Goal: Register for event/course: Sign up to attend an event or enroll in a course

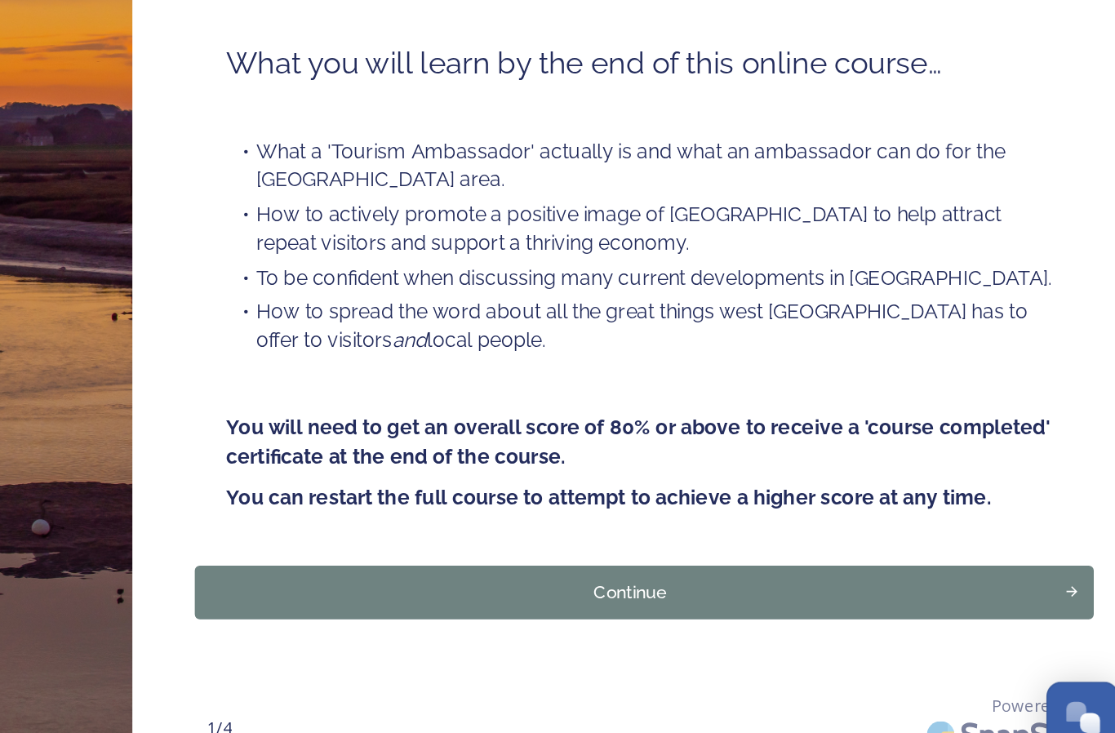
scroll to position [60, 0]
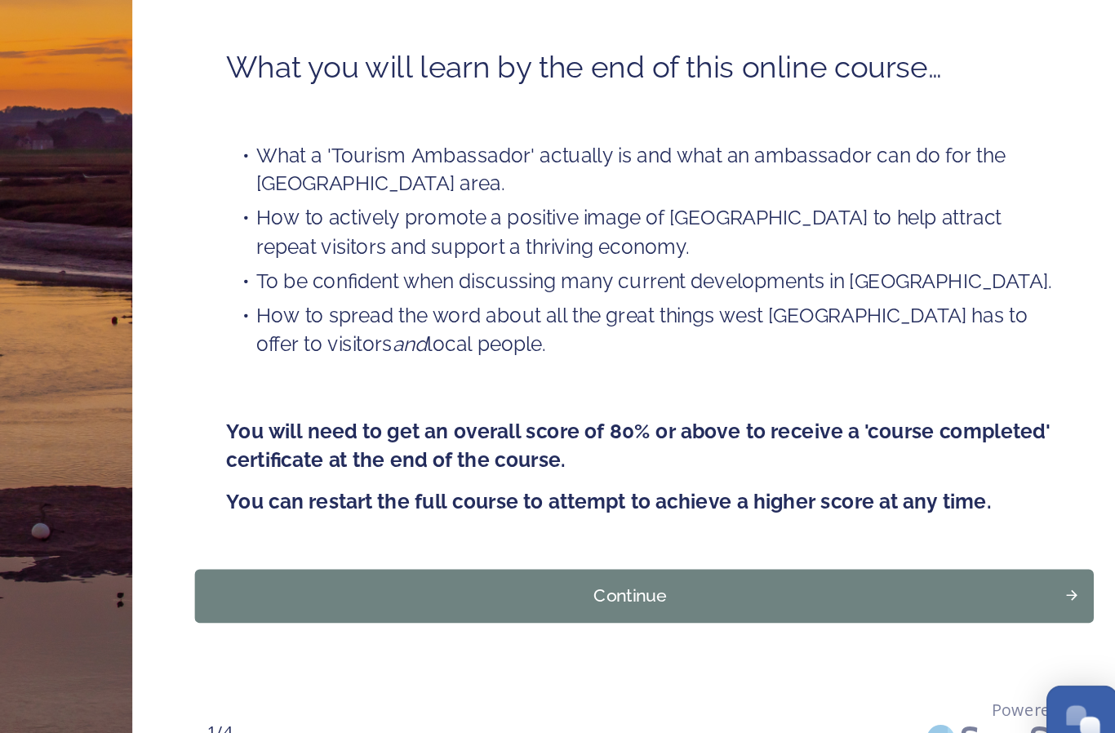
click at [496, 594] on div "Continue" at bounding box center [771, 602] width 550 height 17
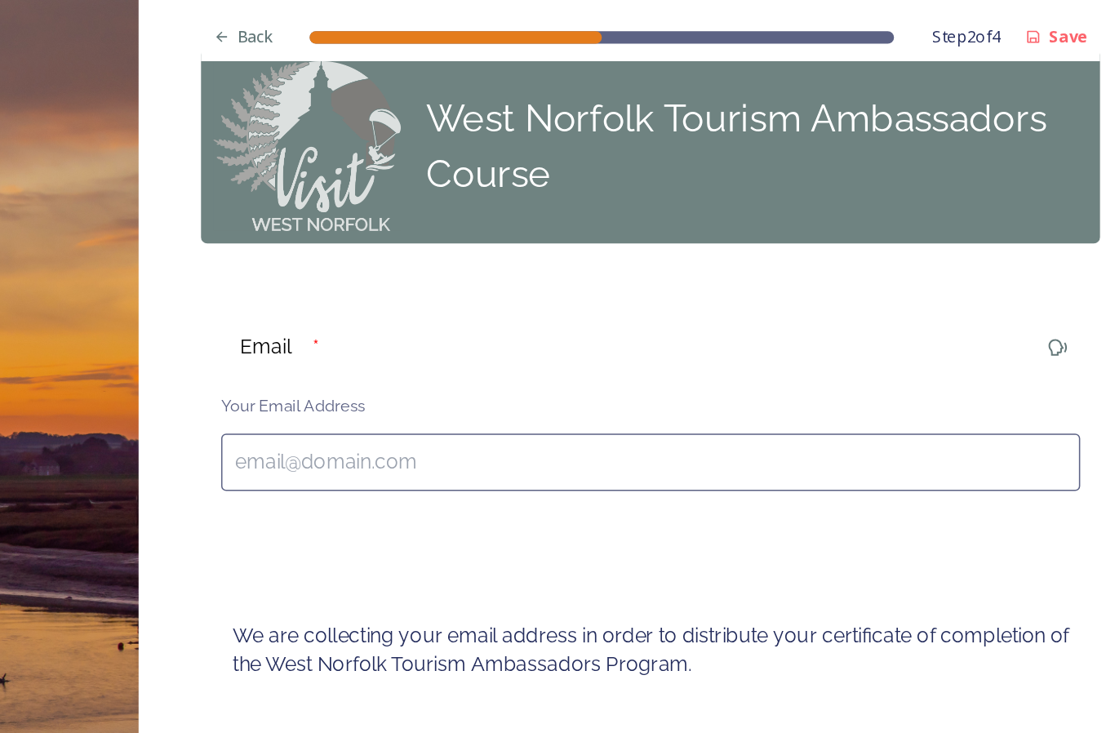
scroll to position [24, 0]
click at [500, 296] on input at bounding box center [781, 303] width 562 height 38
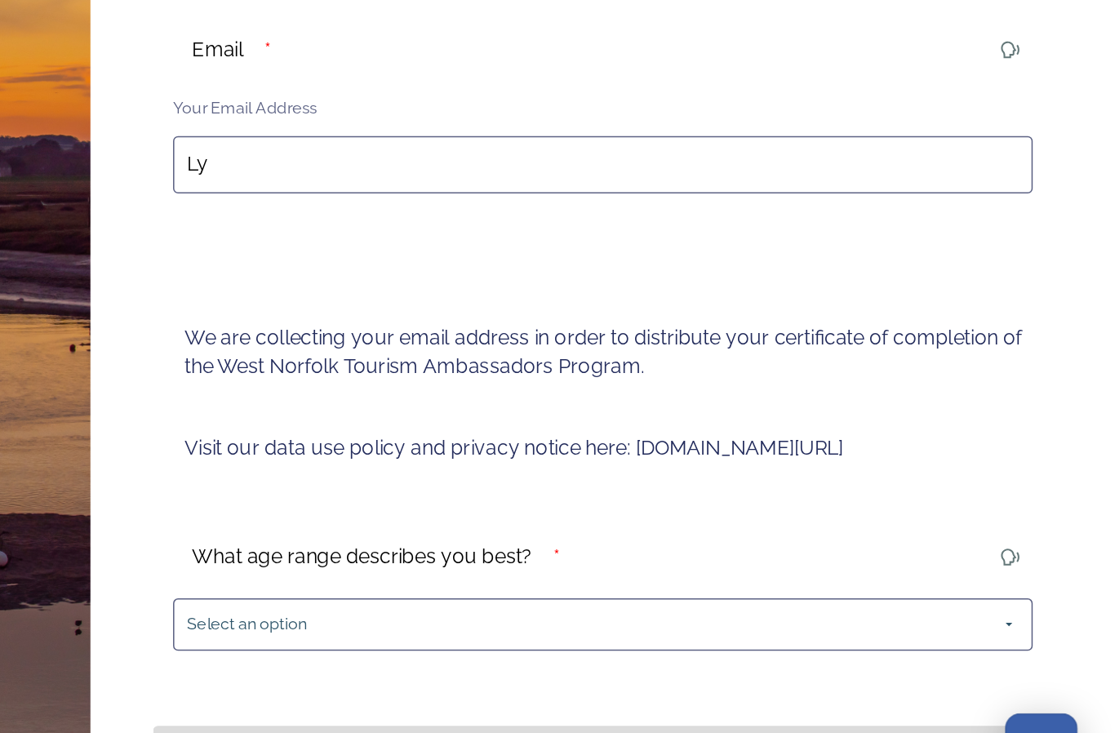
type input "L"
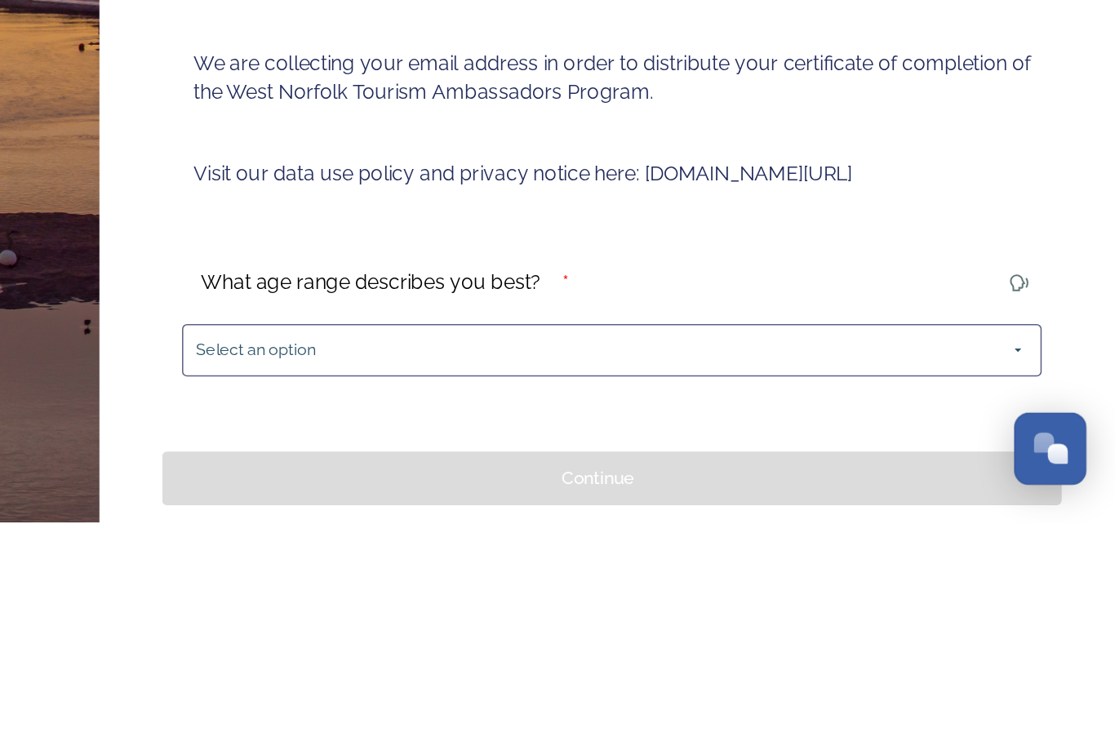
scroll to position [10, 0]
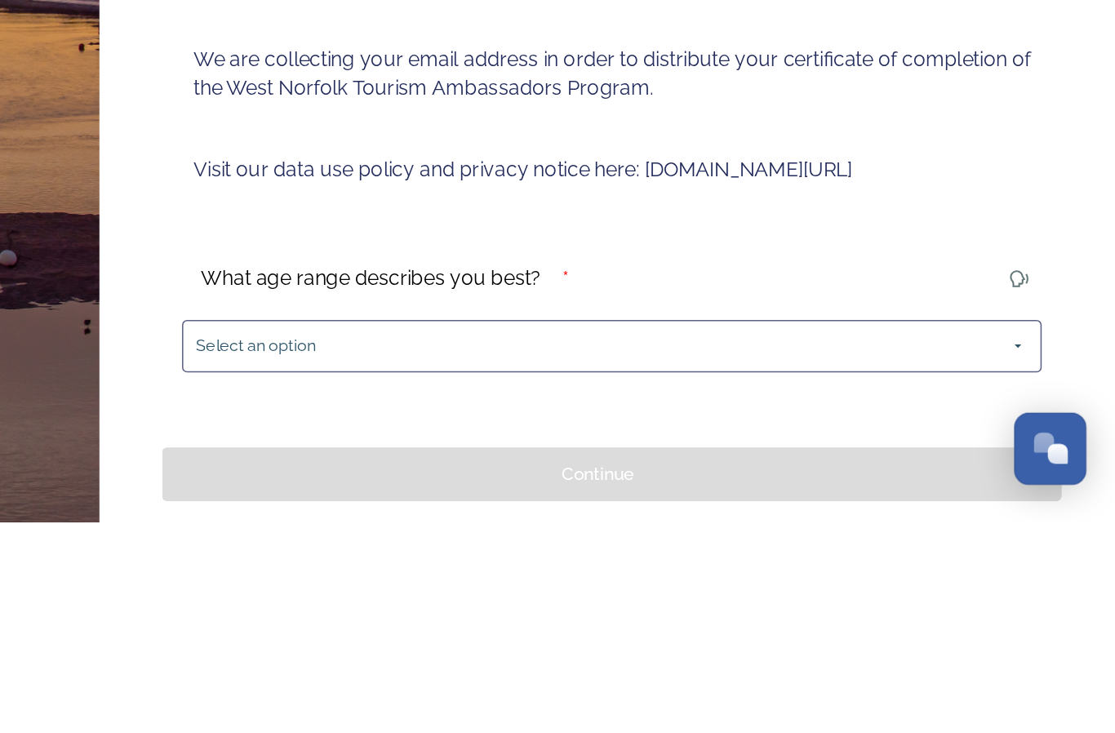
type input "Lynne@t-m-norman.co.uk"
click at [509, 610] on span "Select an option" at bounding box center [548, 618] width 78 height 16
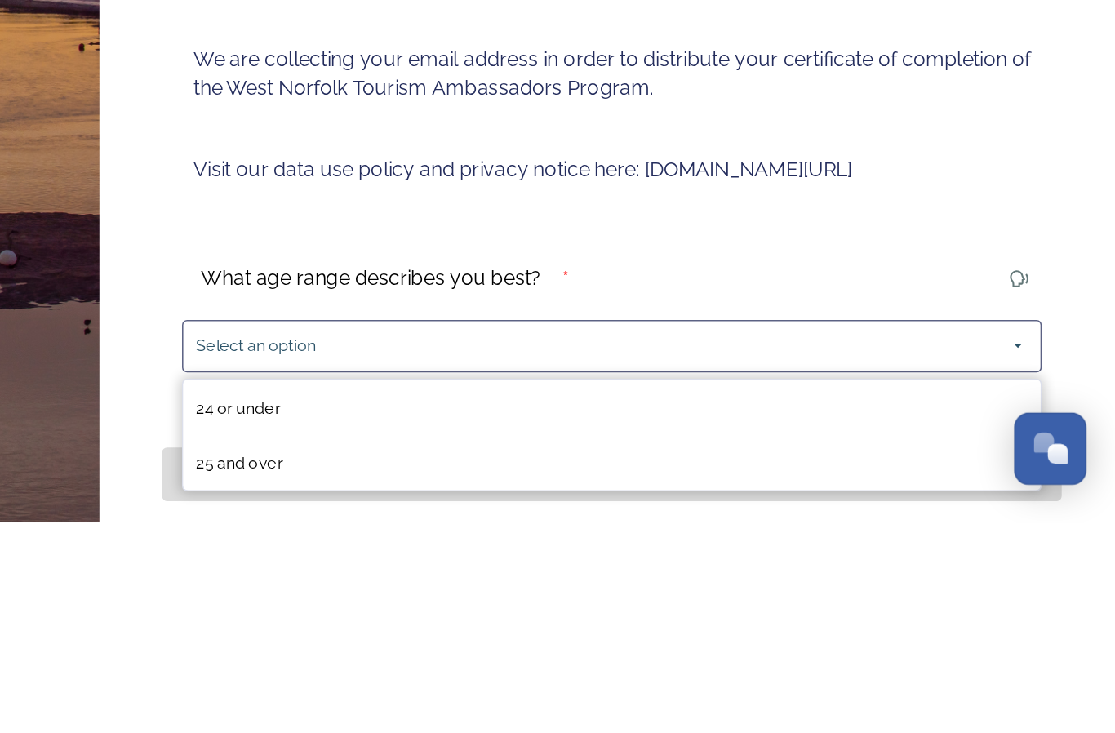
scroll to position [60, 0]
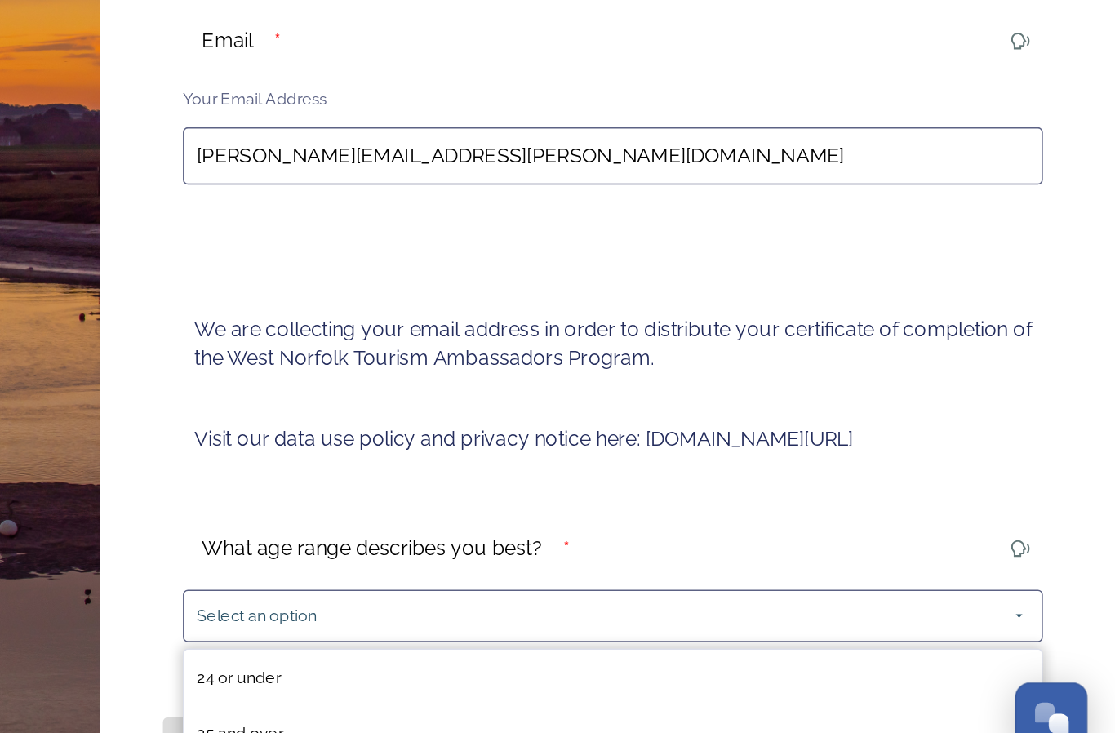
click at [509, 688] on span "25 and over" at bounding box center [537, 694] width 56 height 12
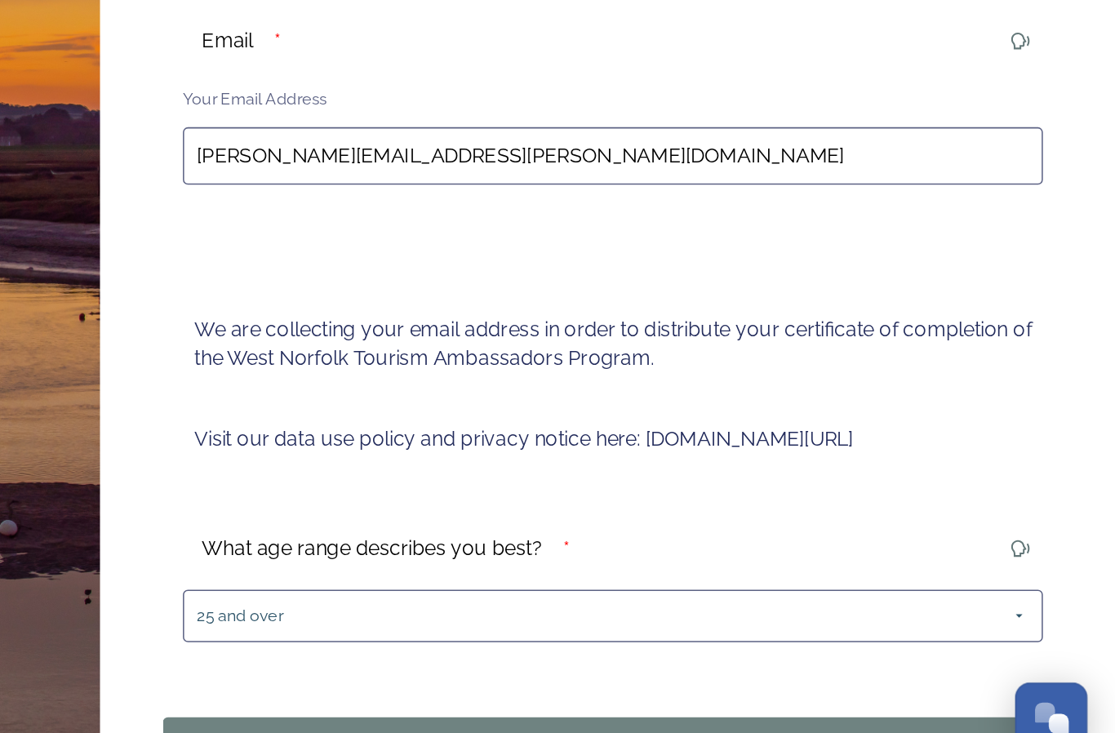
click at [496, 693] on div "Continue" at bounding box center [771, 701] width 550 height 17
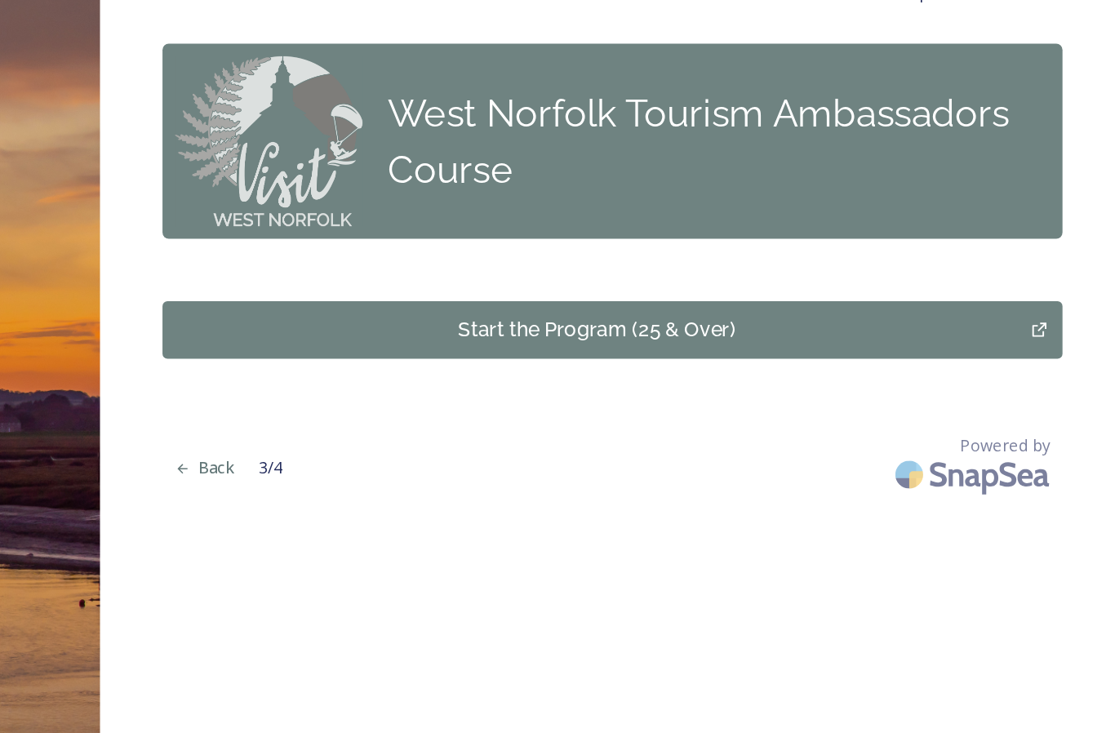
click at [496, 234] on div "Start the Program (25 & Over)" at bounding box center [771, 244] width 550 height 20
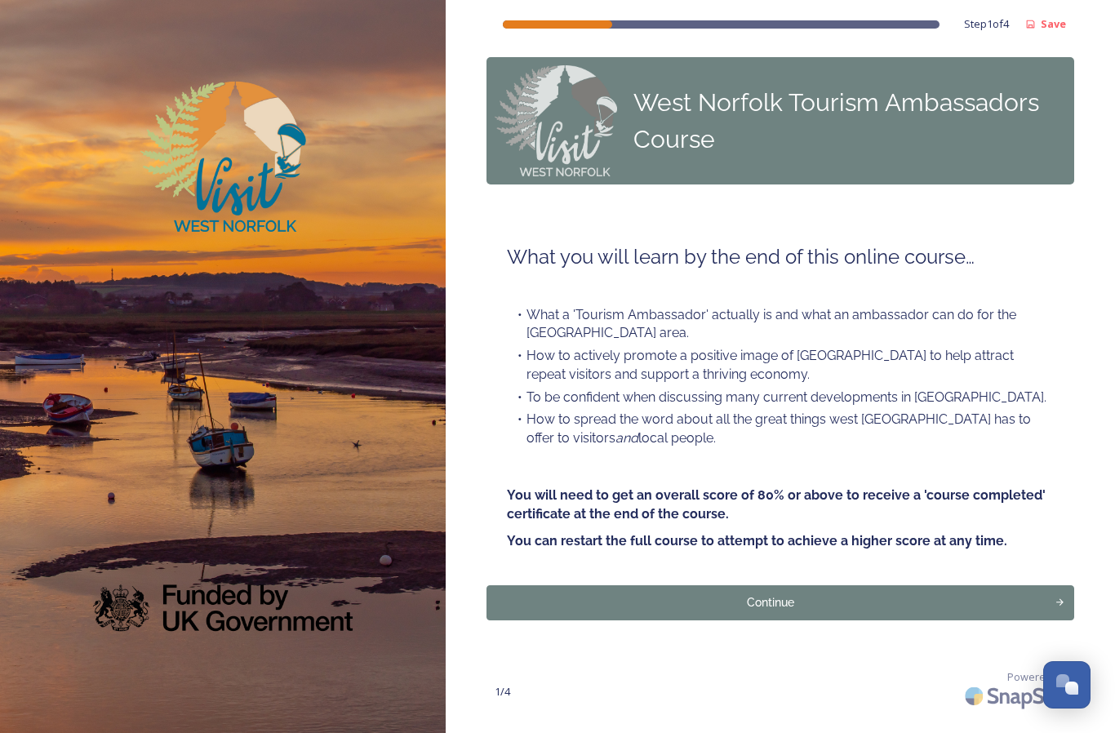
scroll to position [60, 0]
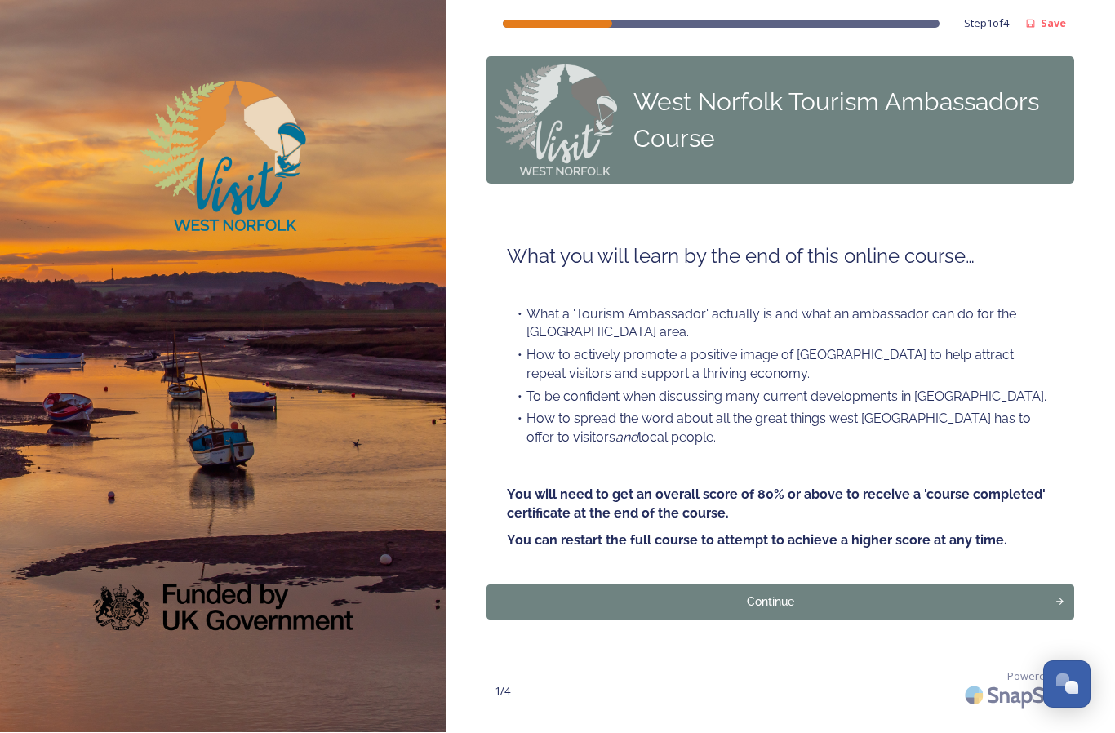
click at [809, 594] on div "Continue" at bounding box center [771, 602] width 550 height 17
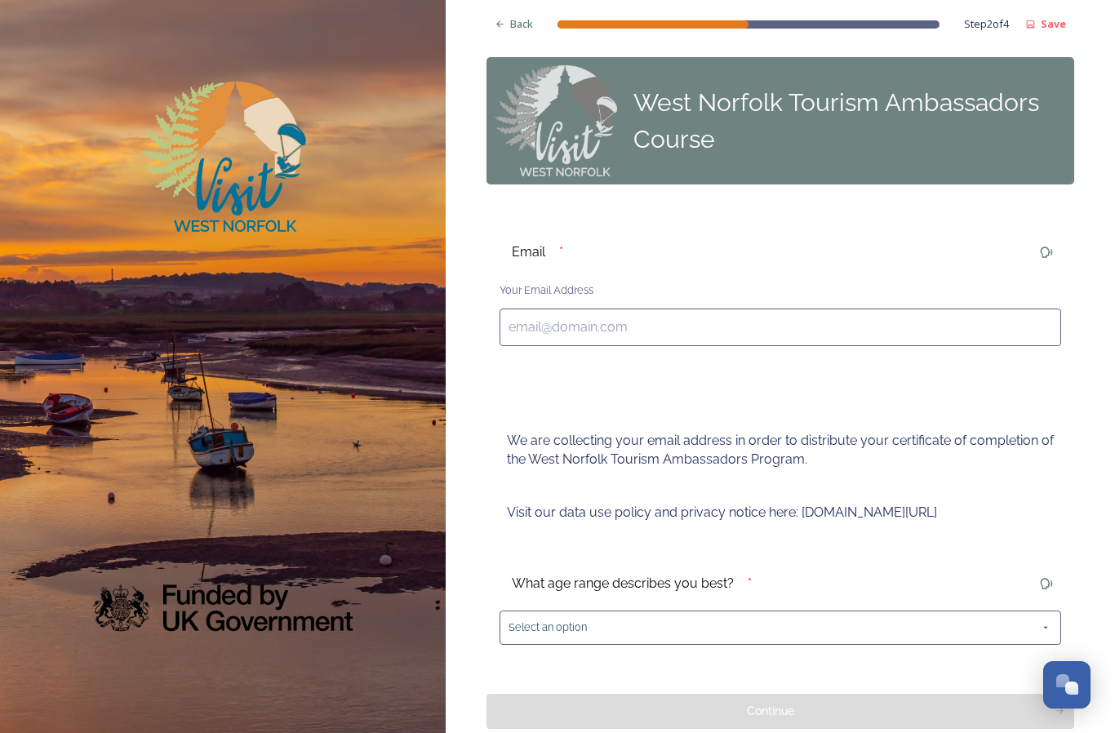
click at [522, 327] on input at bounding box center [781, 328] width 562 height 38
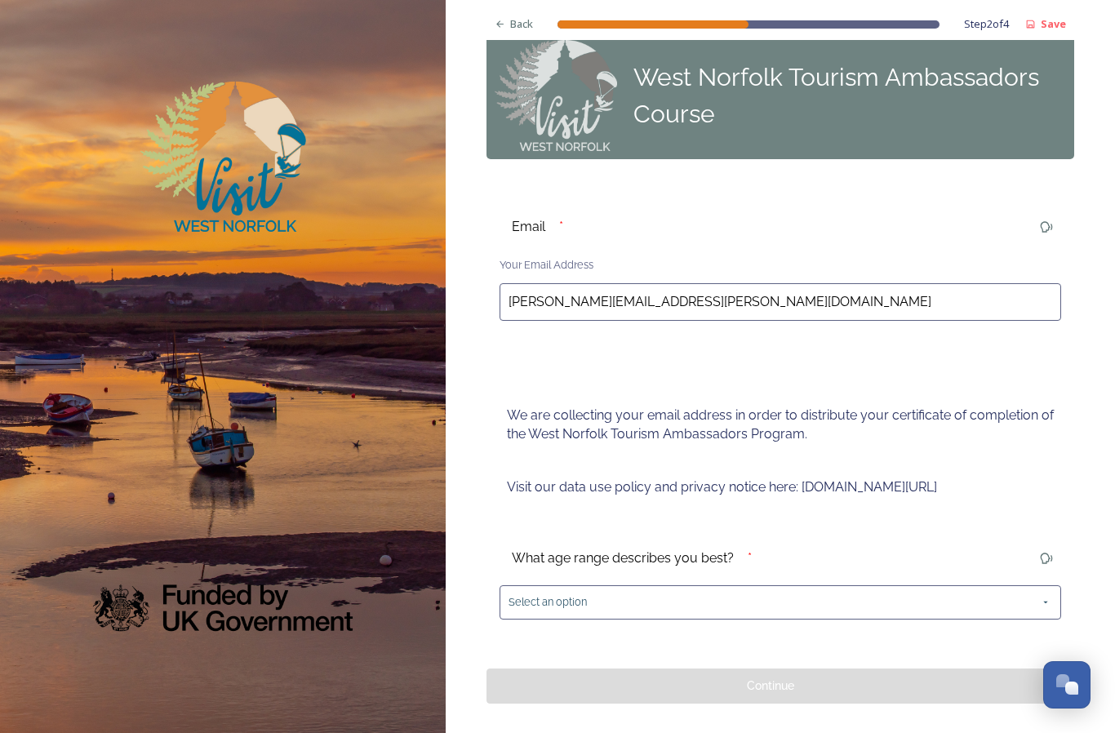
scroll to position [24, 0]
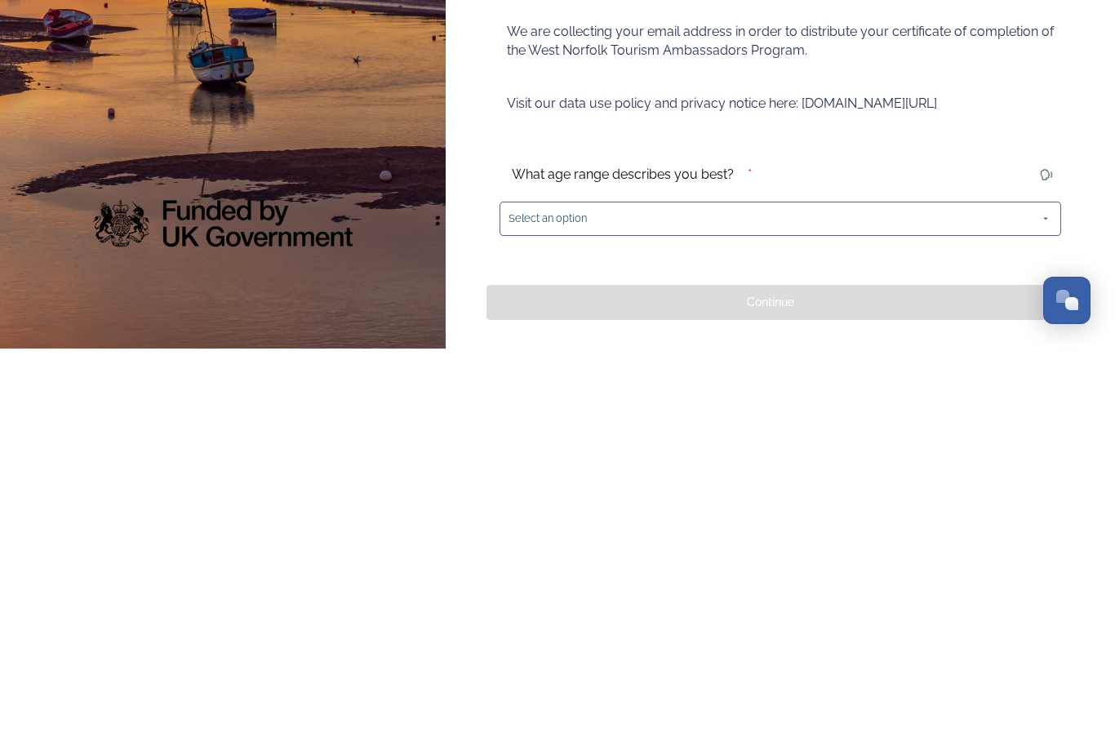
type input "[PERSON_NAME][EMAIL_ADDRESS][PERSON_NAME][DOMAIN_NAME]"
click at [527, 595] on span "Select an option" at bounding box center [548, 603] width 78 height 16
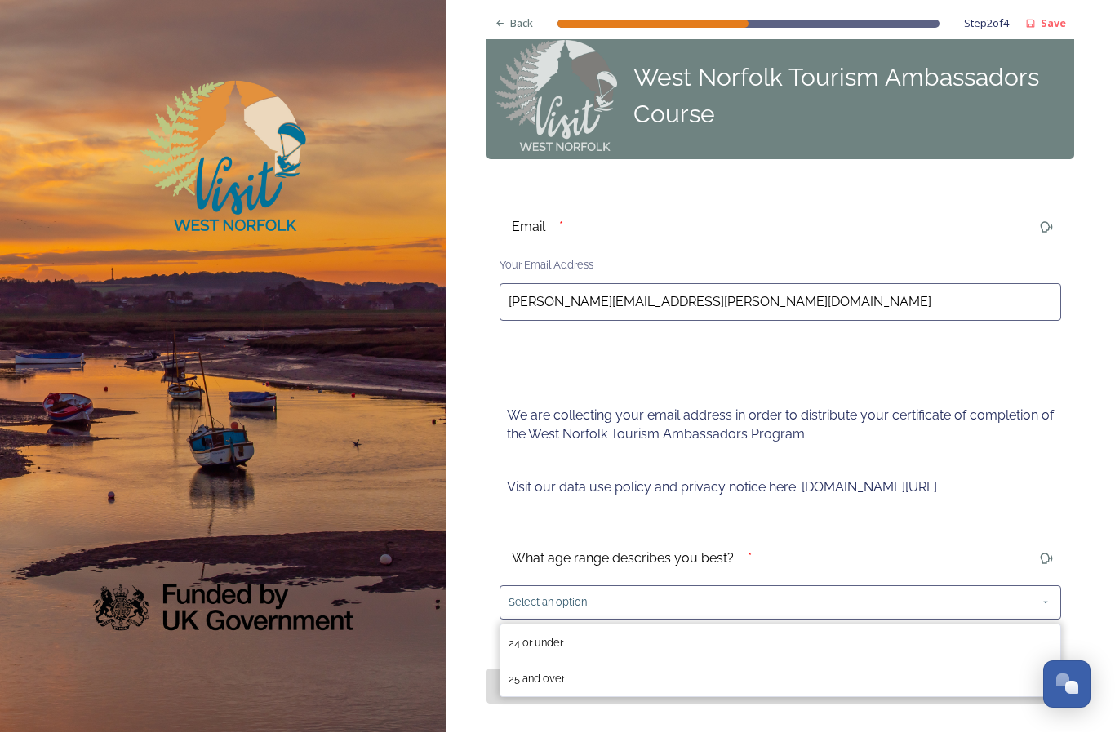
click at [560, 674] on span "25 and over" at bounding box center [537, 680] width 56 height 12
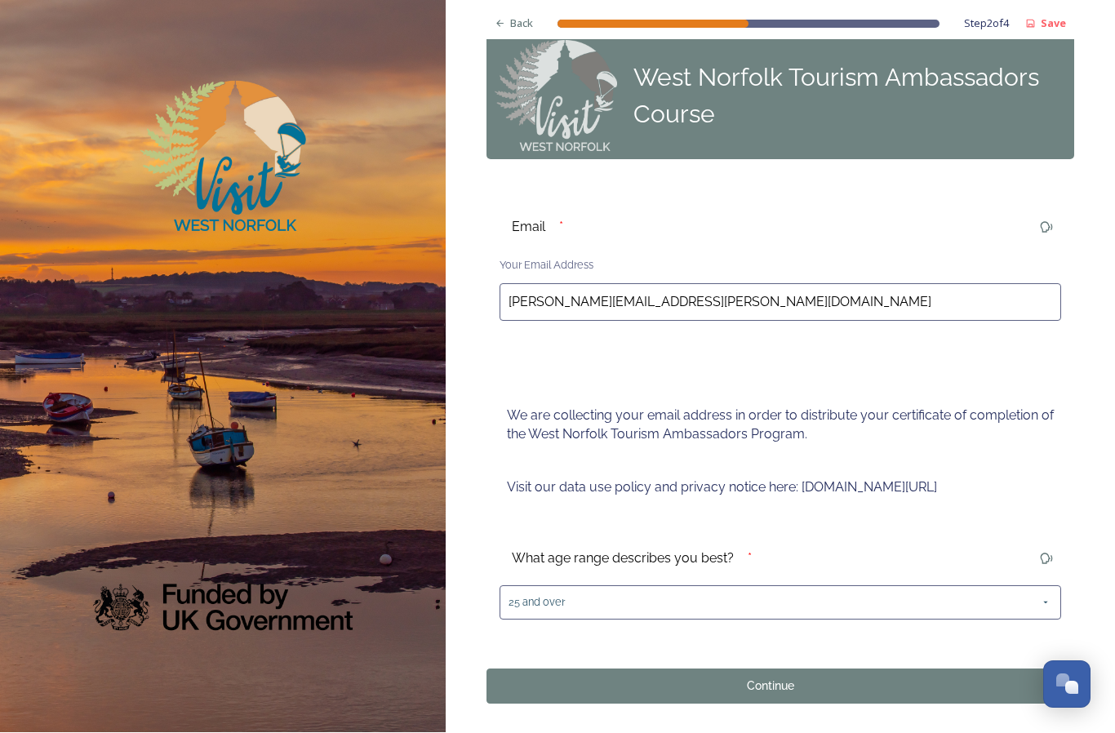
click at [797, 679] on div "Continue" at bounding box center [771, 687] width 550 height 17
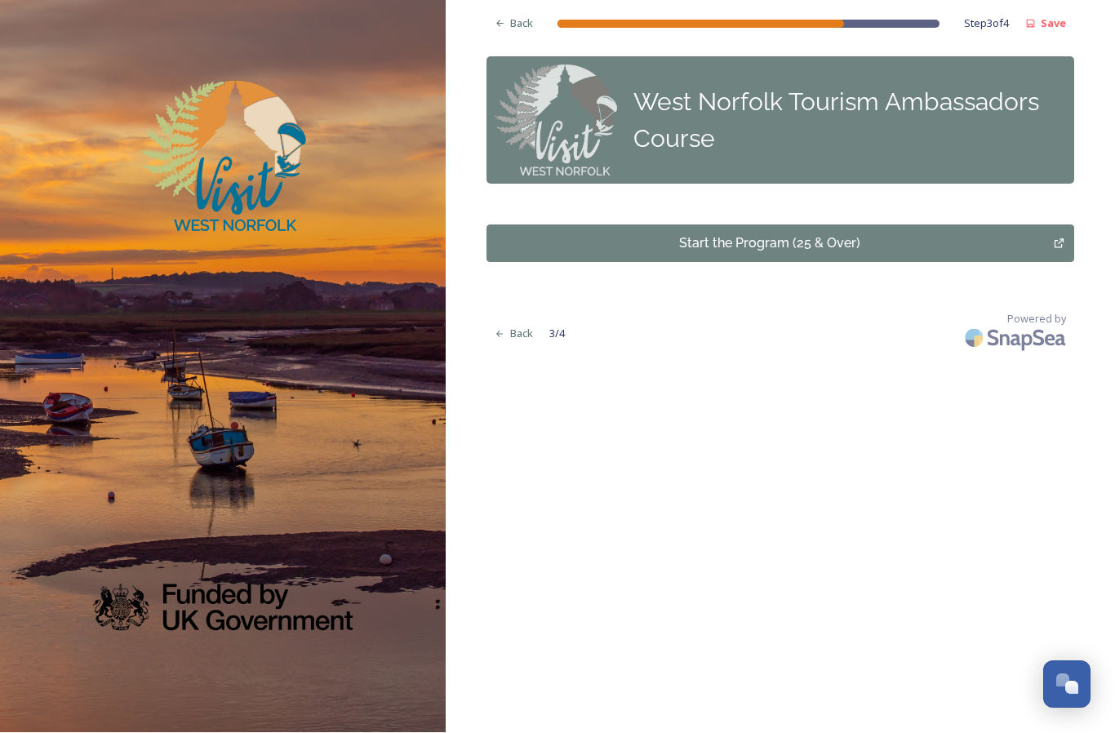
click at [837, 234] on div "Start the Program (25 & Over)" at bounding box center [771, 244] width 550 height 20
